Goal: Information Seeking & Learning: Learn about a topic

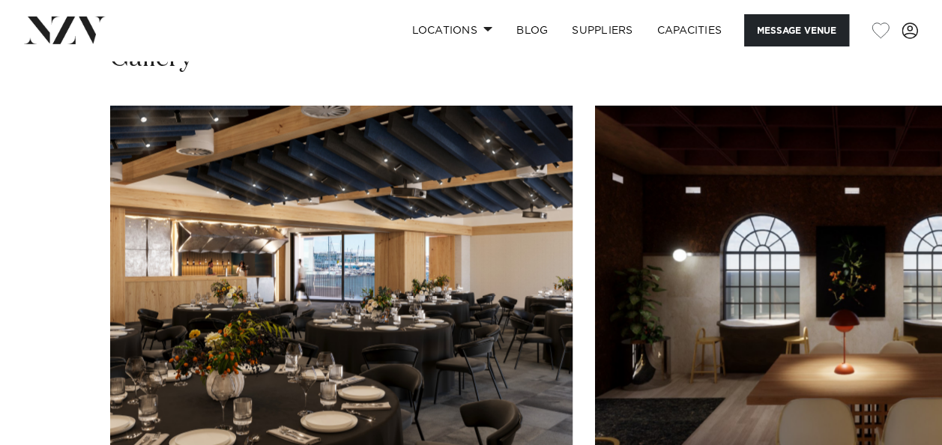
scroll to position [1349, 0]
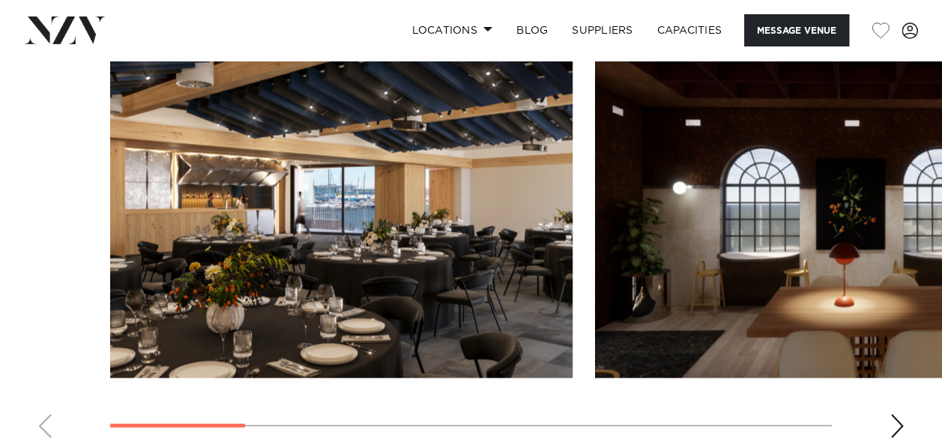
click at [901, 423] on div "Next slide" at bounding box center [896, 426] width 15 height 24
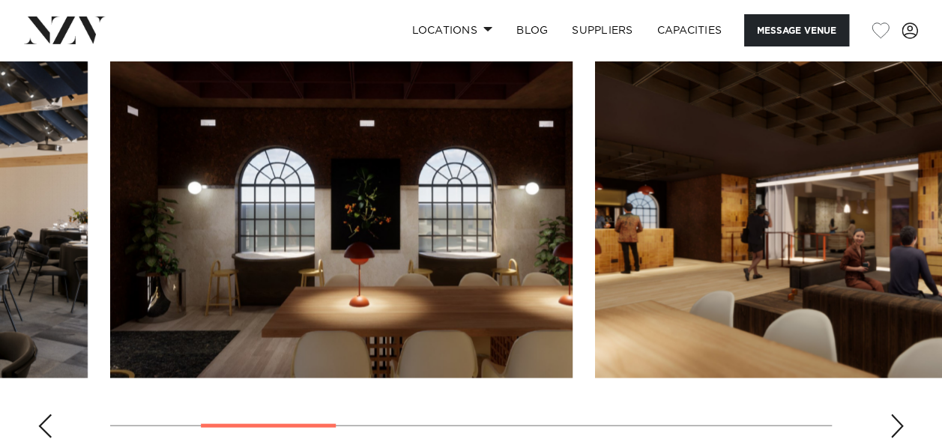
click at [901, 423] on div "Next slide" at bounding box center [896, 426] width 15 height 24
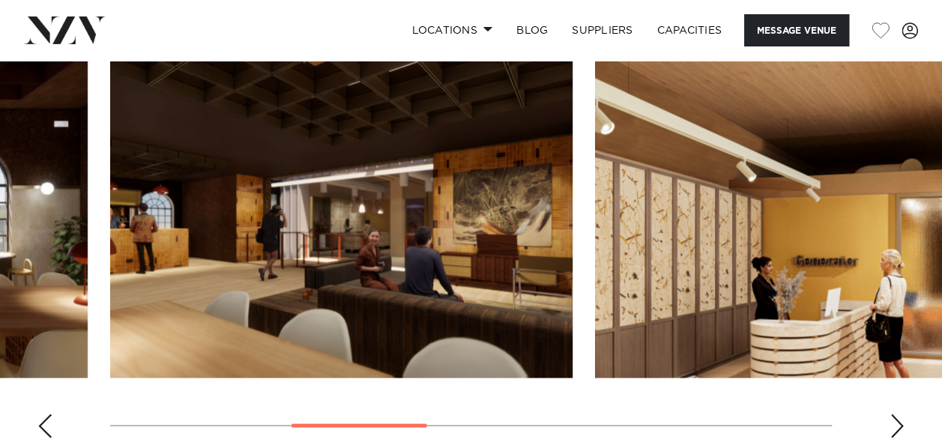
click at [901, 423] on div "Next slide" at bounding box center [896, 426] width 15 height 24
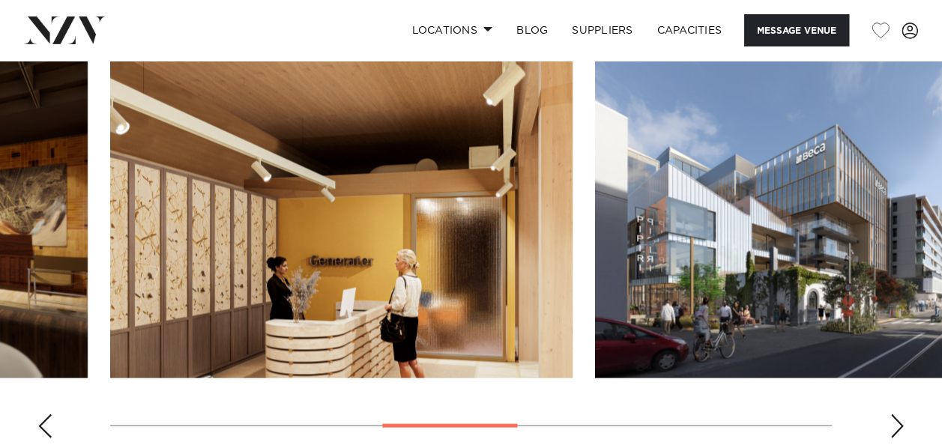
click at [901, 423] on div "Next slide" at bounding box center [896, 426] width 15 height 24
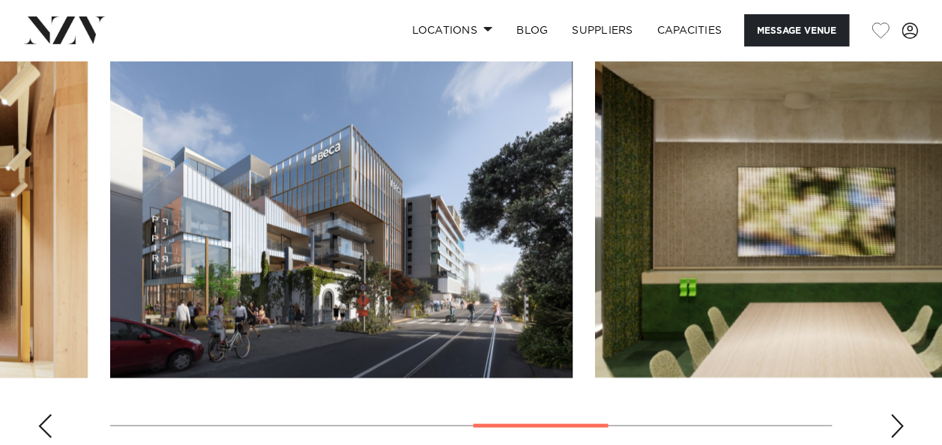
click at [901, 423] on div "Next slide" at bounding box center [896, 426] width 15 height 24
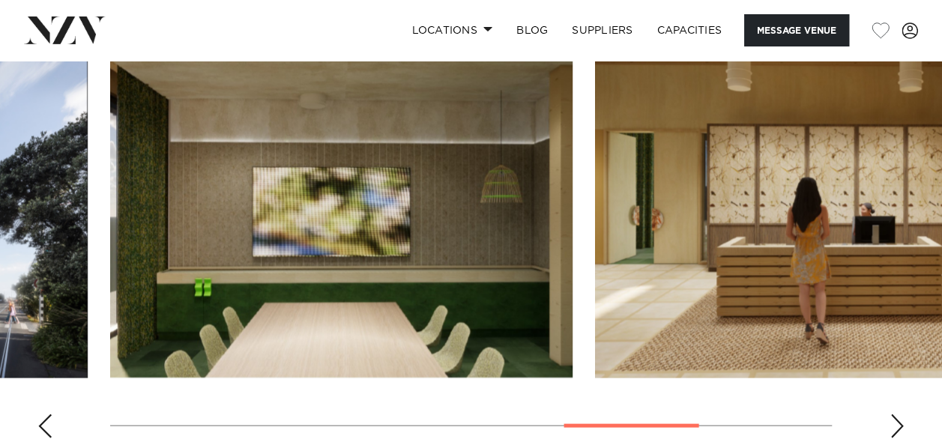
click at [901, 423] on div "Next slide" at bounding box center [896, 426] width 15 height 24
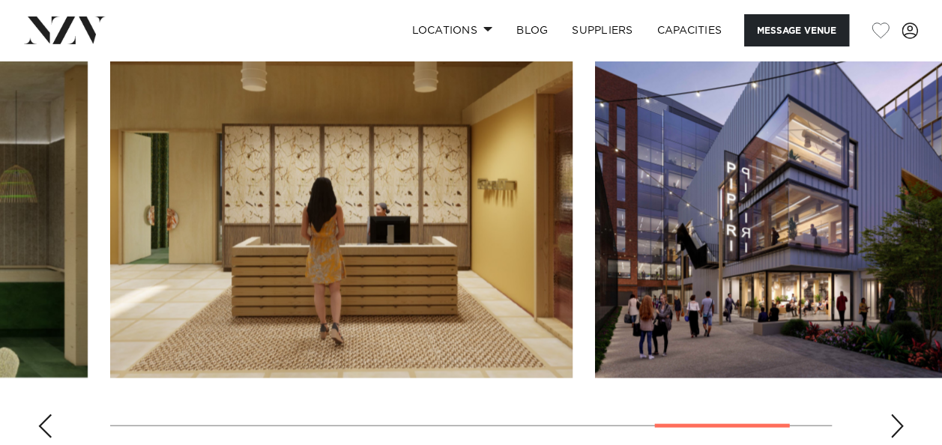
click at [901, 423] on div "Next slide" at bounding box center [896, 426] width 15 height 24
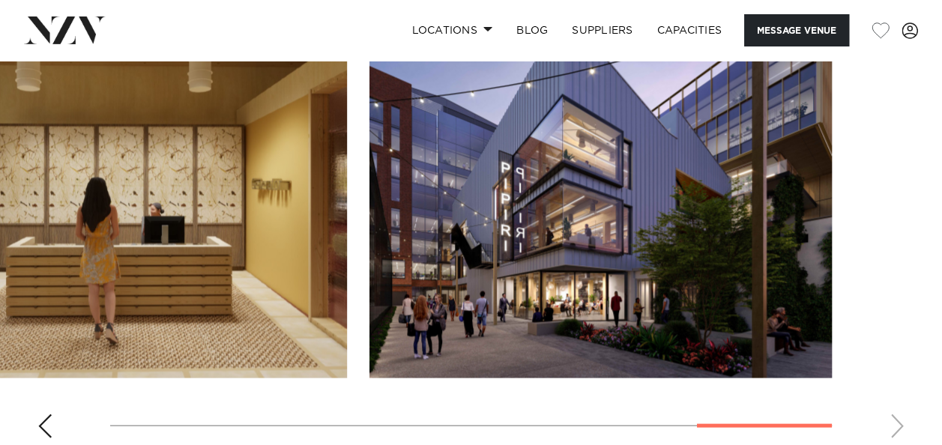
click at [901, 423] on swiper-container at bounding box center [471, 243] width 942 height 411
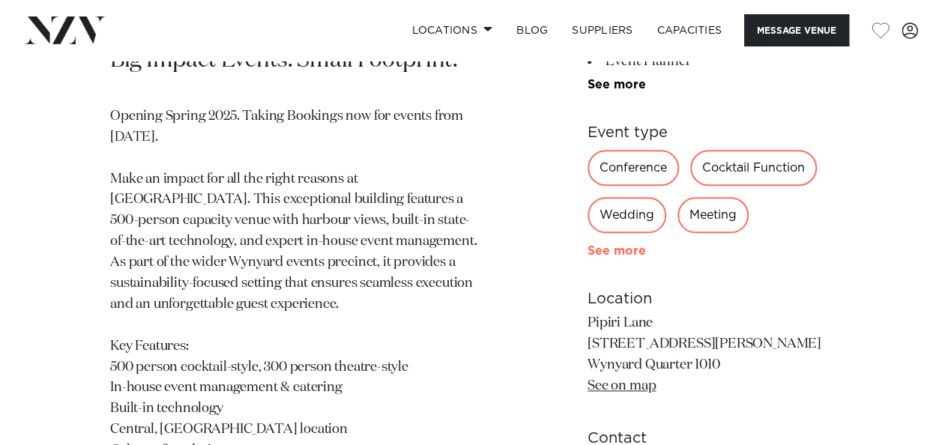
scroll to position [674, 0]
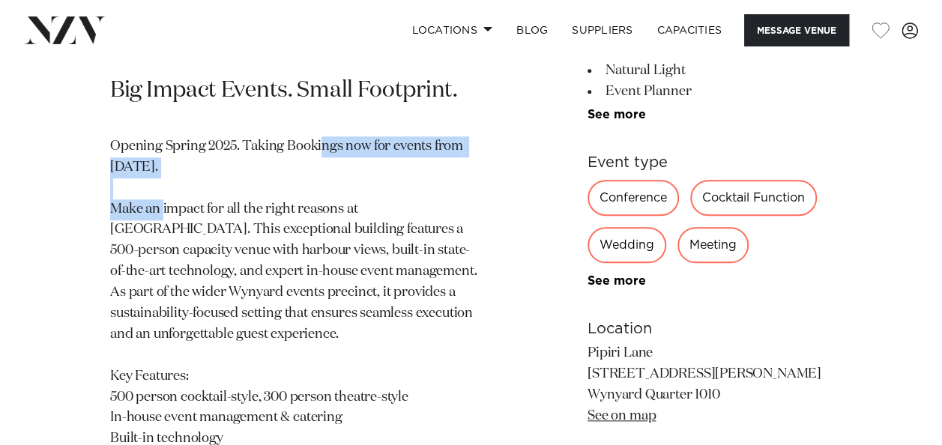
drag, startPoint x: 320, startPoint y: 146, endPoint x: 350, endPoint y: 174, distance: 40.8
click at [350, 174] on p "Opening Spring 2025. Taking Bookings now for events from [DATE]. Make an impact…" at bounding box center [295, 366] width 371 height 460
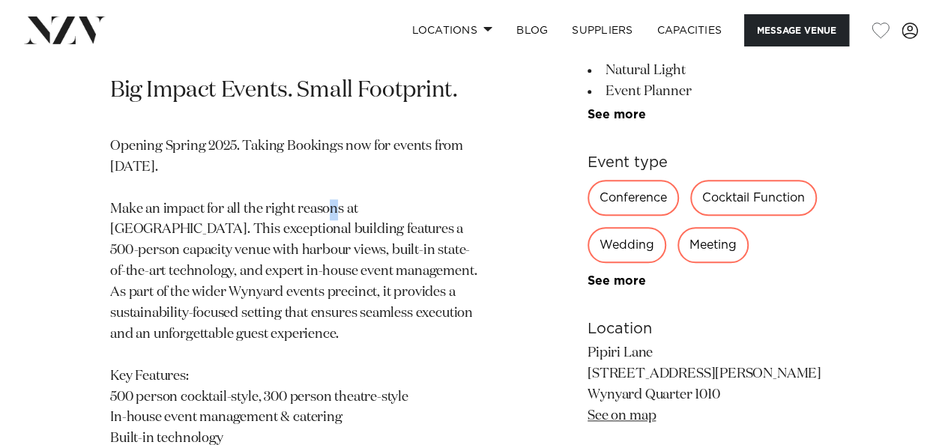
drag, startPoint x: 350, startPoint y: 174, endPoint x: 271, endPoint y: 211, distance: 86.8
click at [271, 211] on p "Opening Spring 2025. Taking Bookings now for events from [DATE]. Make an impact…" at bounding box center [295, 366] width 371 height 460
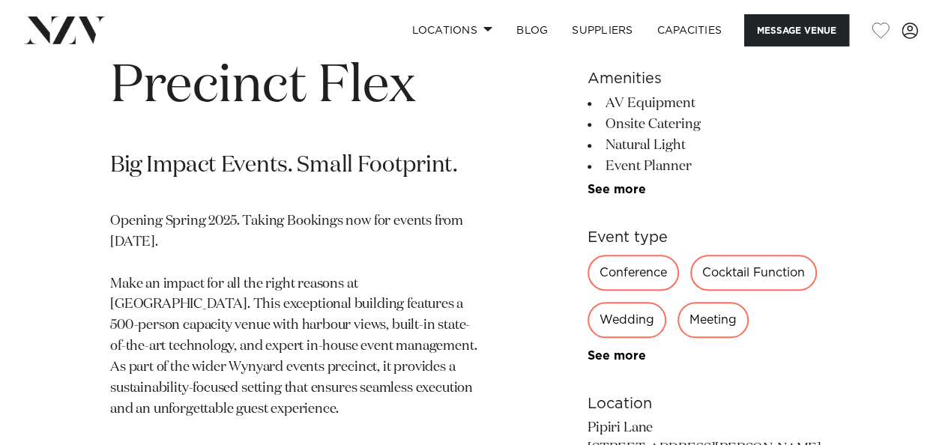
click at [198, 240] on p "Opening Spring 2025. Taking Bookings now for events from [DATE]. Make an impact…" at bounding box center [295, 441] width 371 height 460
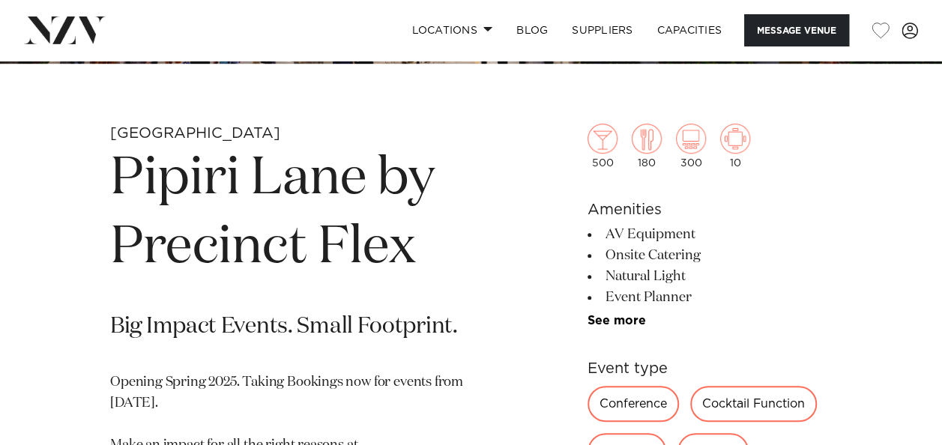
scroll to position [599, 0]
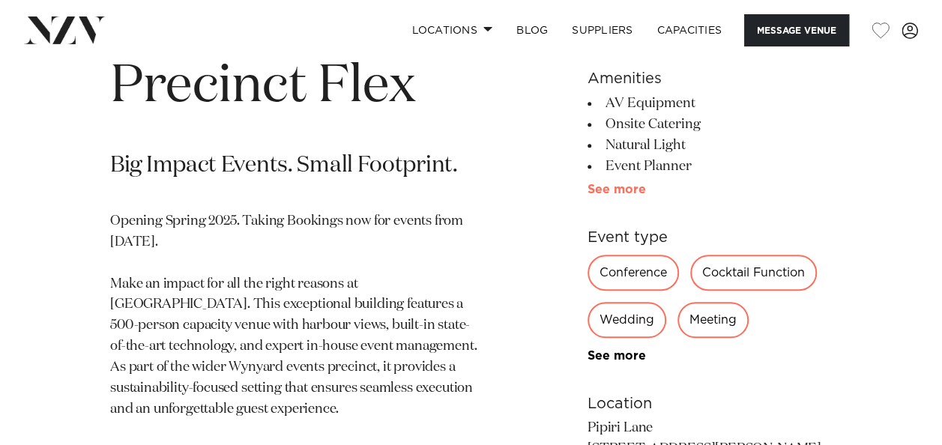
click at [634, 187] on link "See more" at bounding box center [645, 190] width 117 height 12
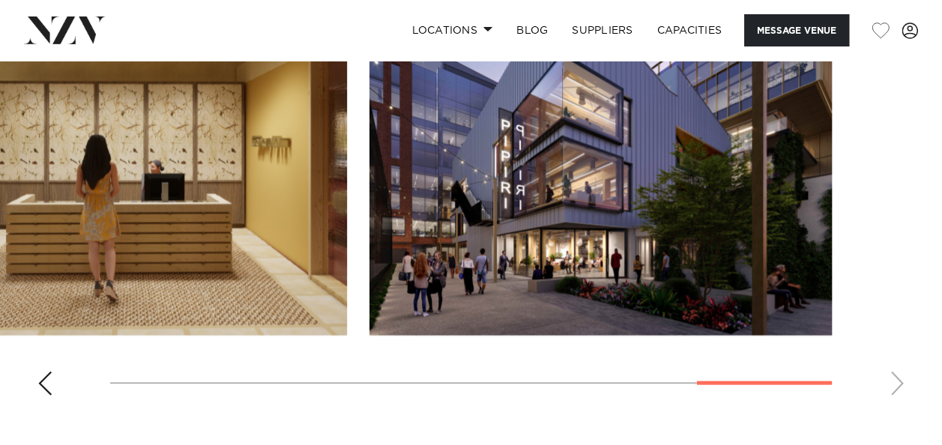
scroll to position [1499, 0]
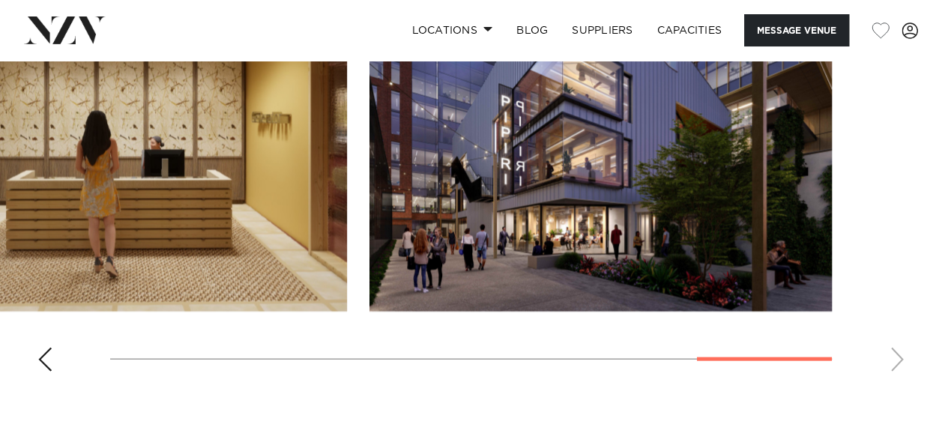
click at [895, 355] on swiper-container at bounding box center [471, 177] width 942 height 411
click at [899, 367] on swiper-container at bounding box center [471, 177] width 942 height 411
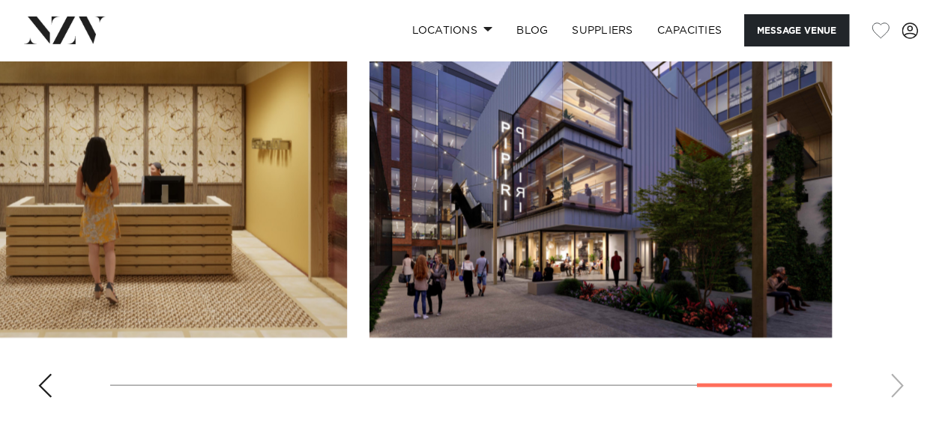
scroll to position [1574, 0]
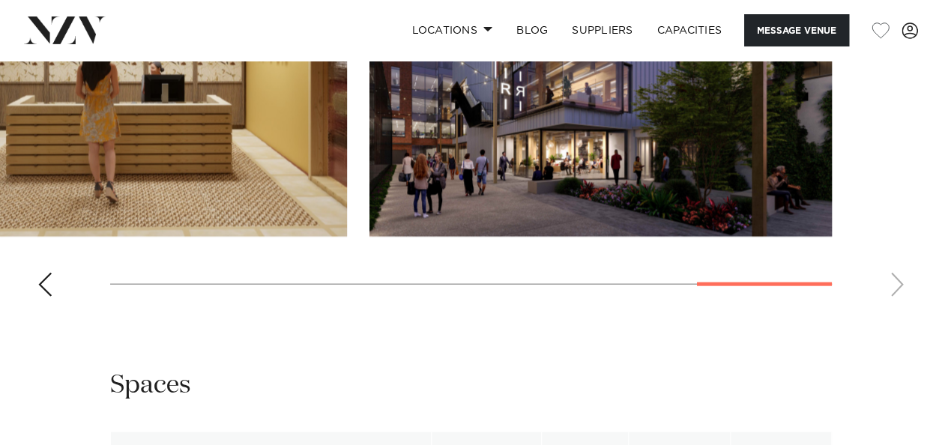
click at [48, 288] on div "Previous slide" at bounding box center [44, 285] width 15 height 24
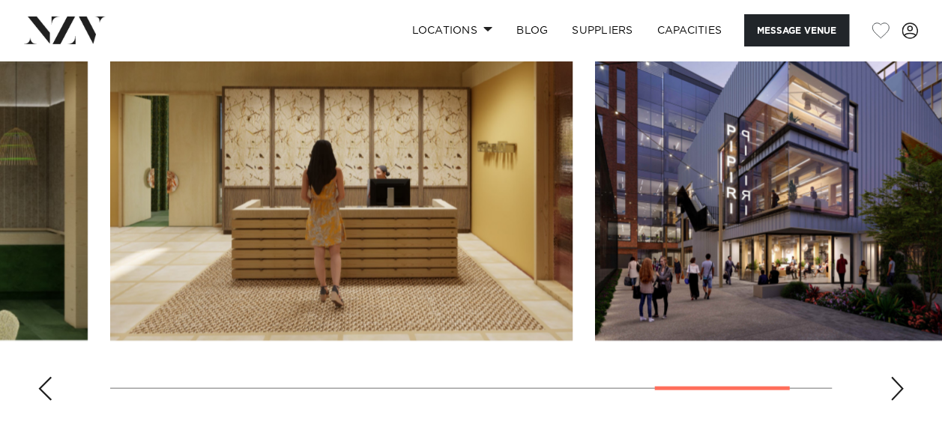
scroll to position [1499, 0]
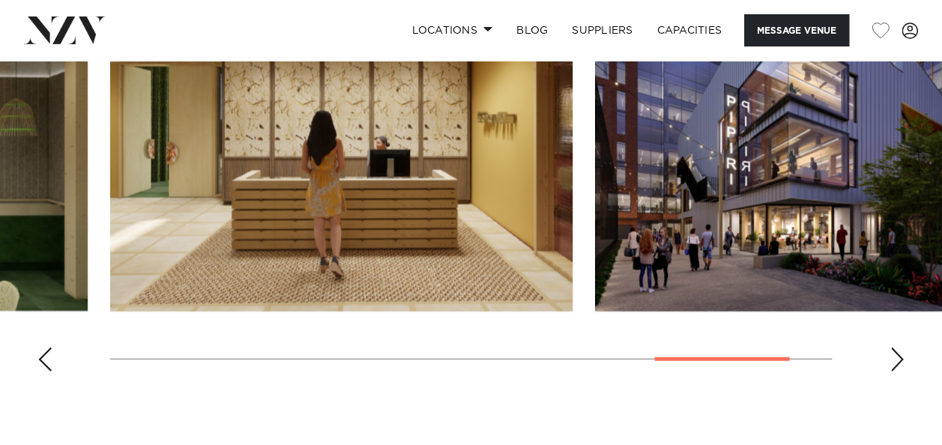
click at [52, 351] on swiper-container at bounding box center [471, 177] width 942 height 411
click at [46, 351] on div "Previous slide" at bounding box center [44, 360] width 15 height 24
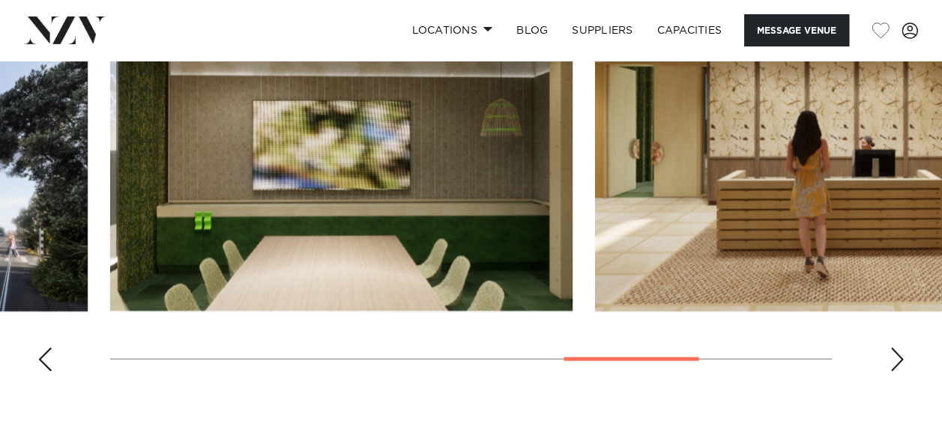
click at [42, 351] on div "Previous slide" at bounding box center [44, 360] width 15 height 24
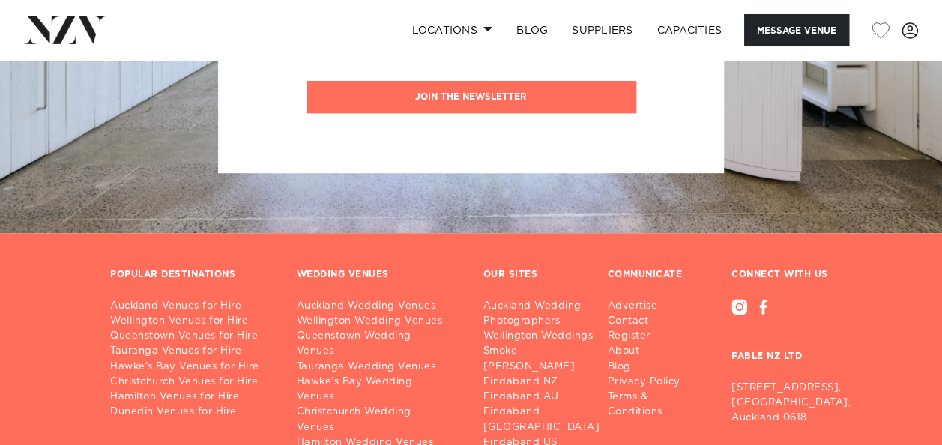
scroll to position [3372, 0]
